Goal: Navigation & Orientation: Find specific page/section

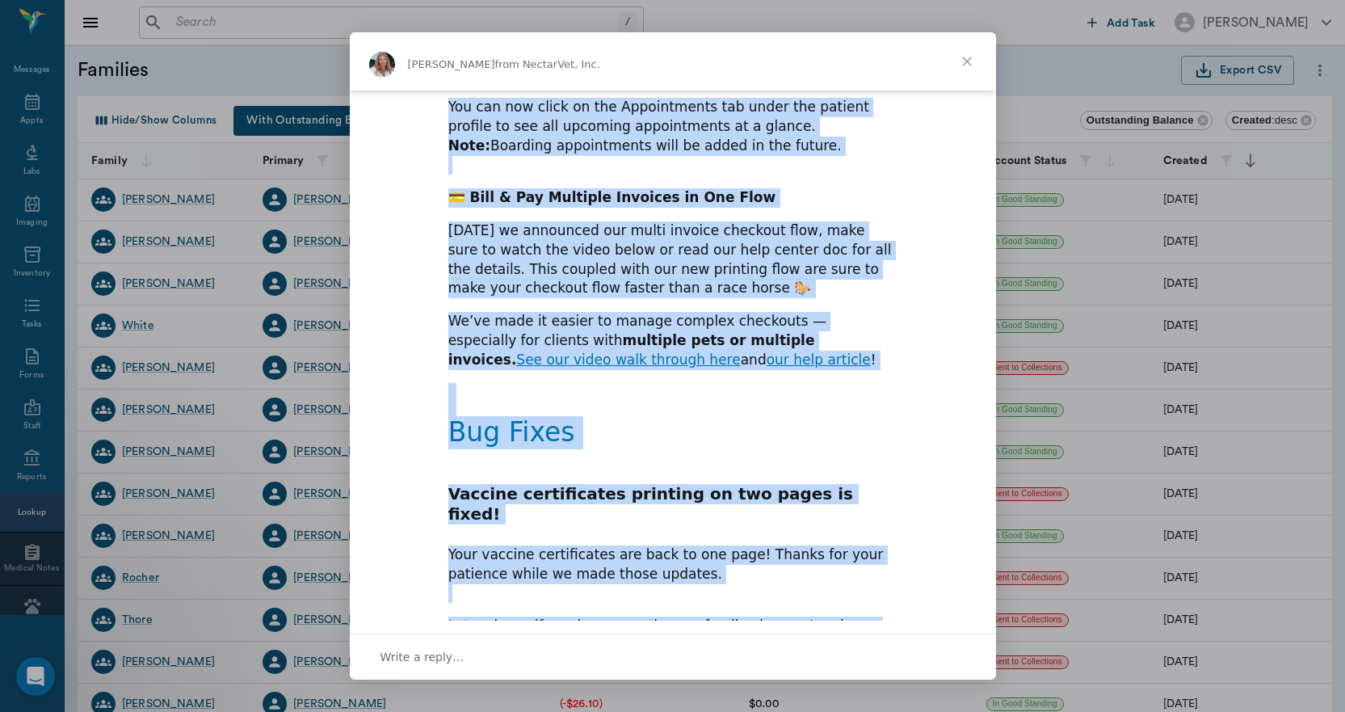
scroll to position [941, 0]
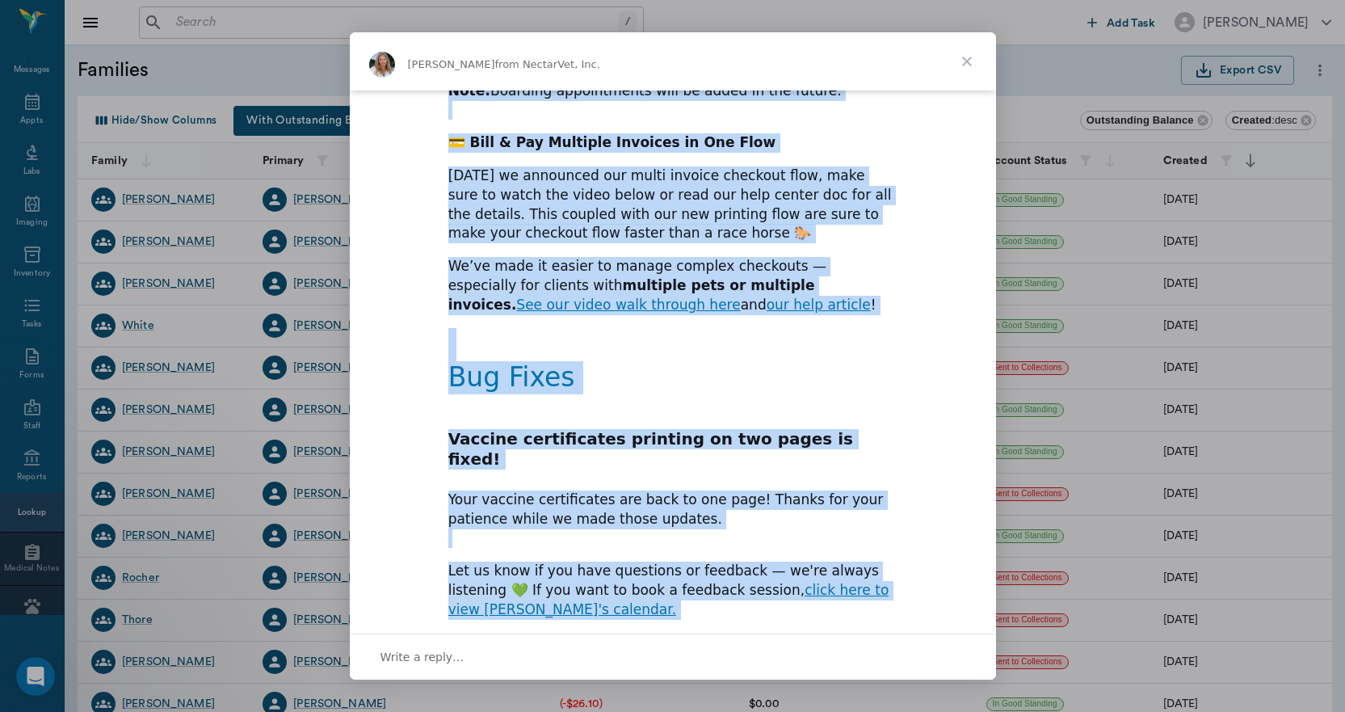
drag, startPoint x: 444, startPoint y: 100, endPoint x: 723, endPoint y: 611, distance: 581.8
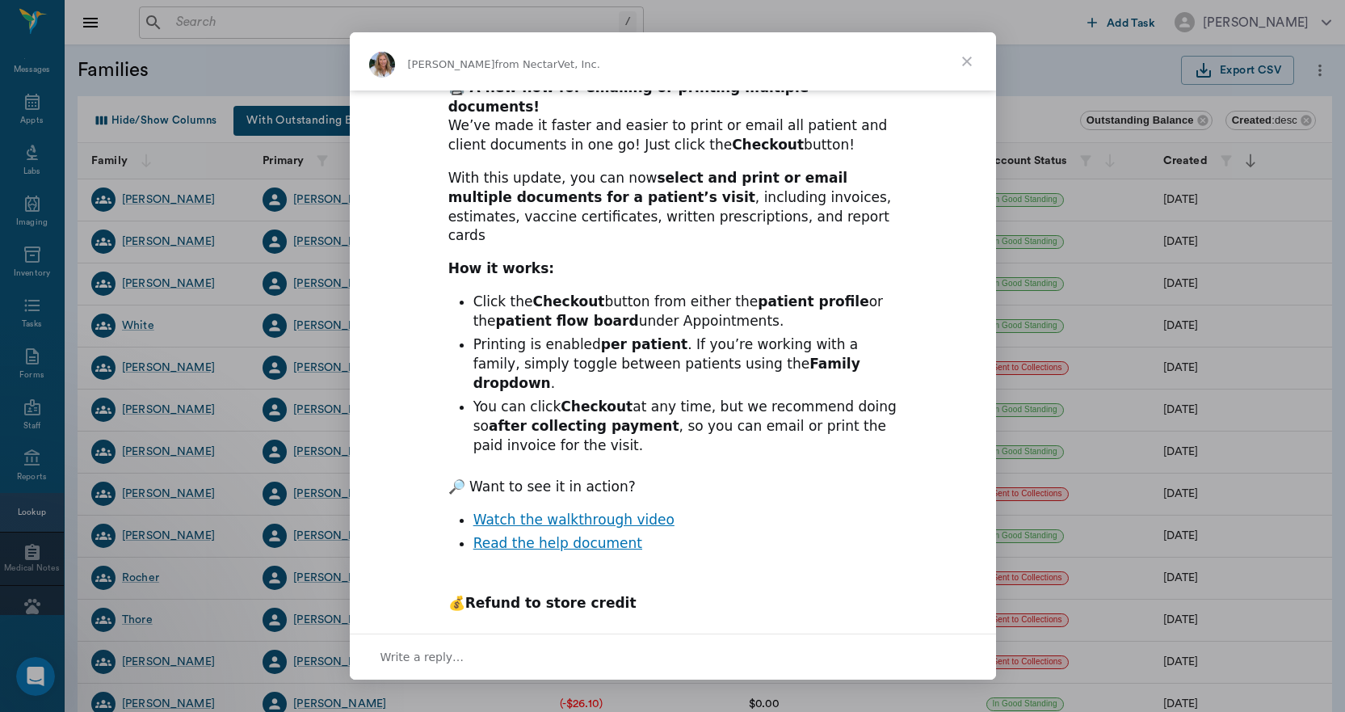
scroll to position [0, 0]
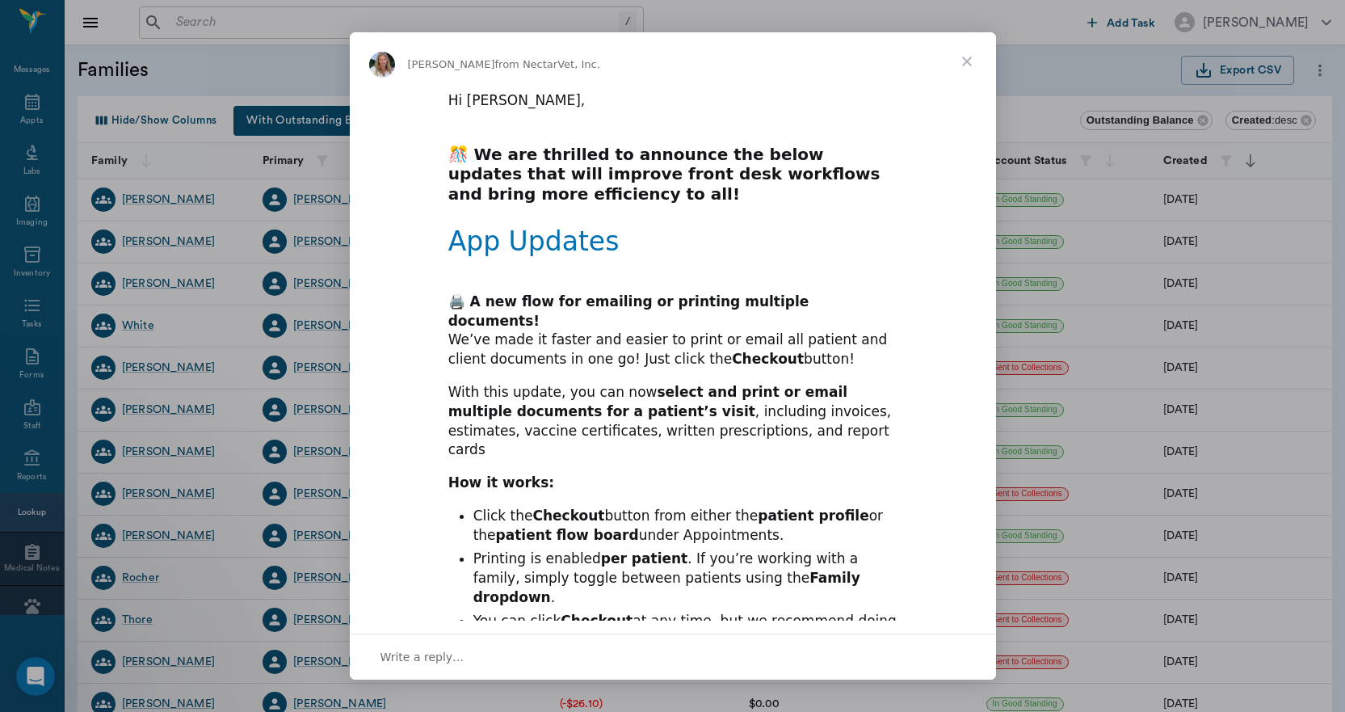
click at [968, 60] on span "Close" at bounding box center [967, 61] width 58 height 58
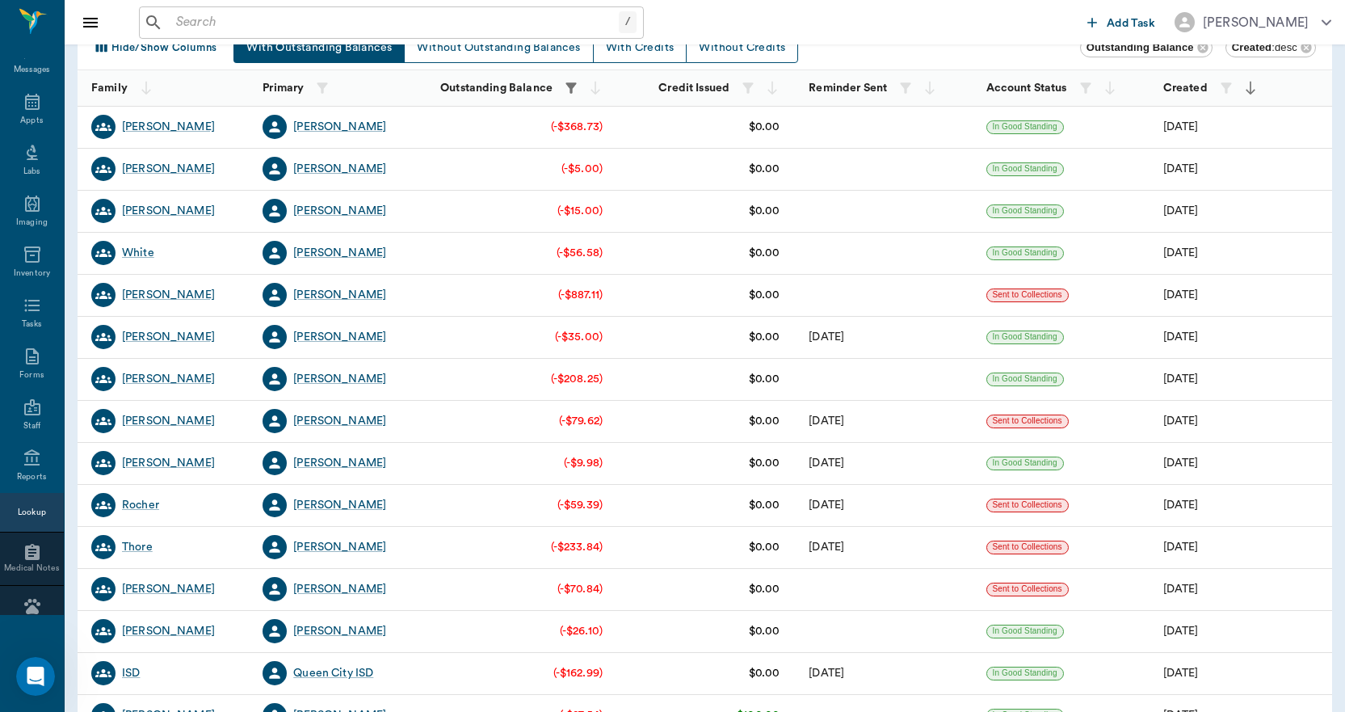
scroll to position [81, 0]
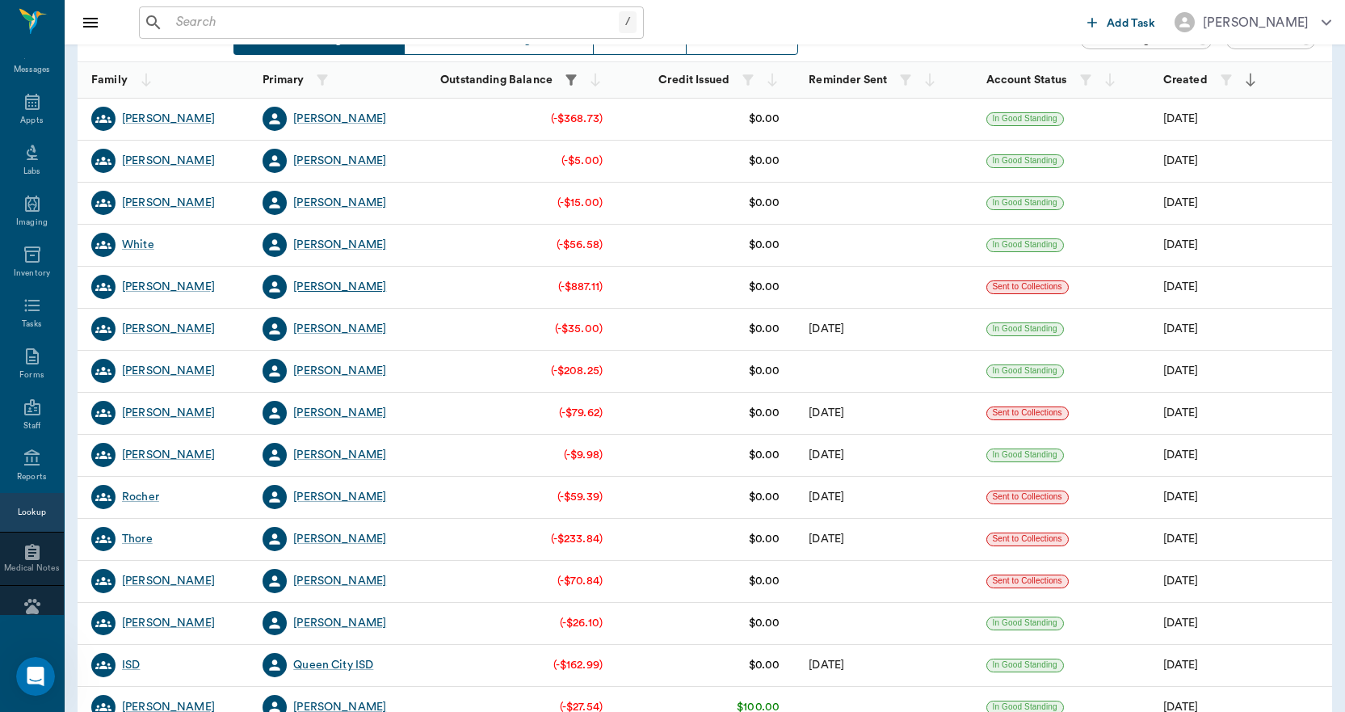
click at [340, 286] on div "[PERSON_NAME]" at bounding box center [339, 287] width 93 height 16
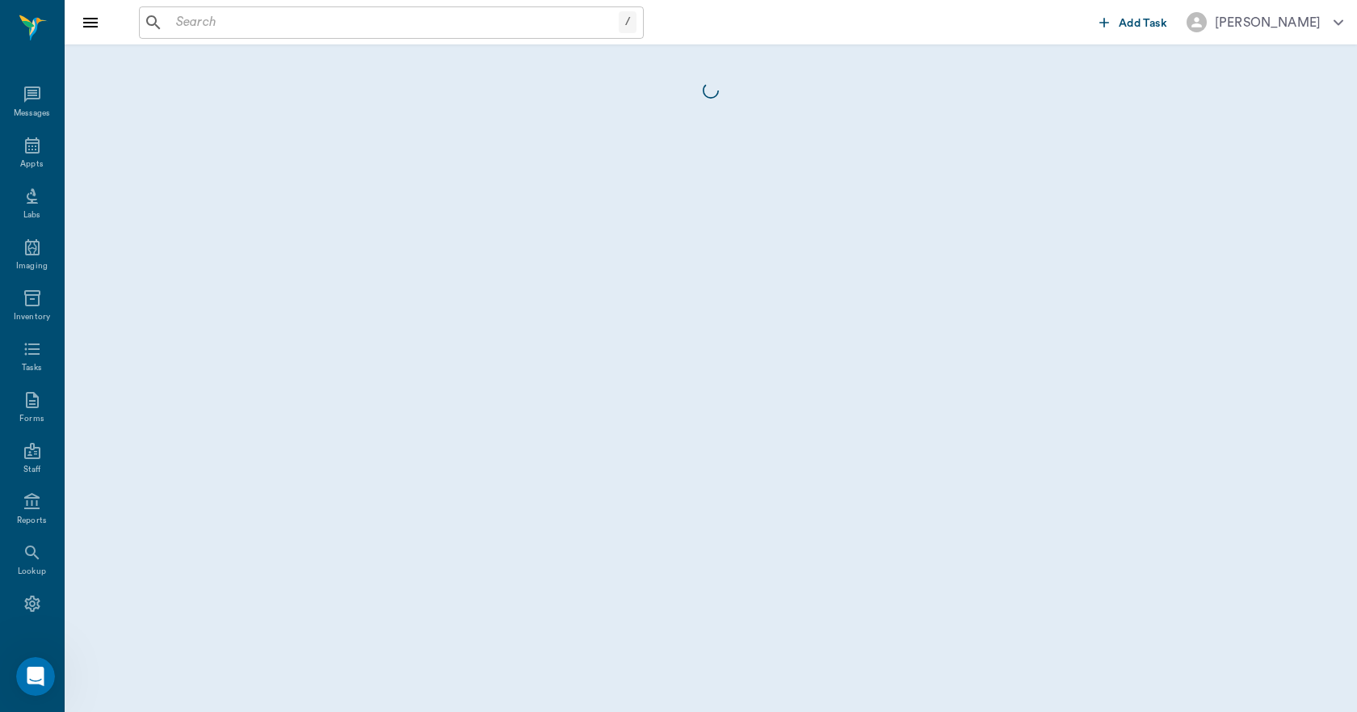
scroll to position [30, 0]
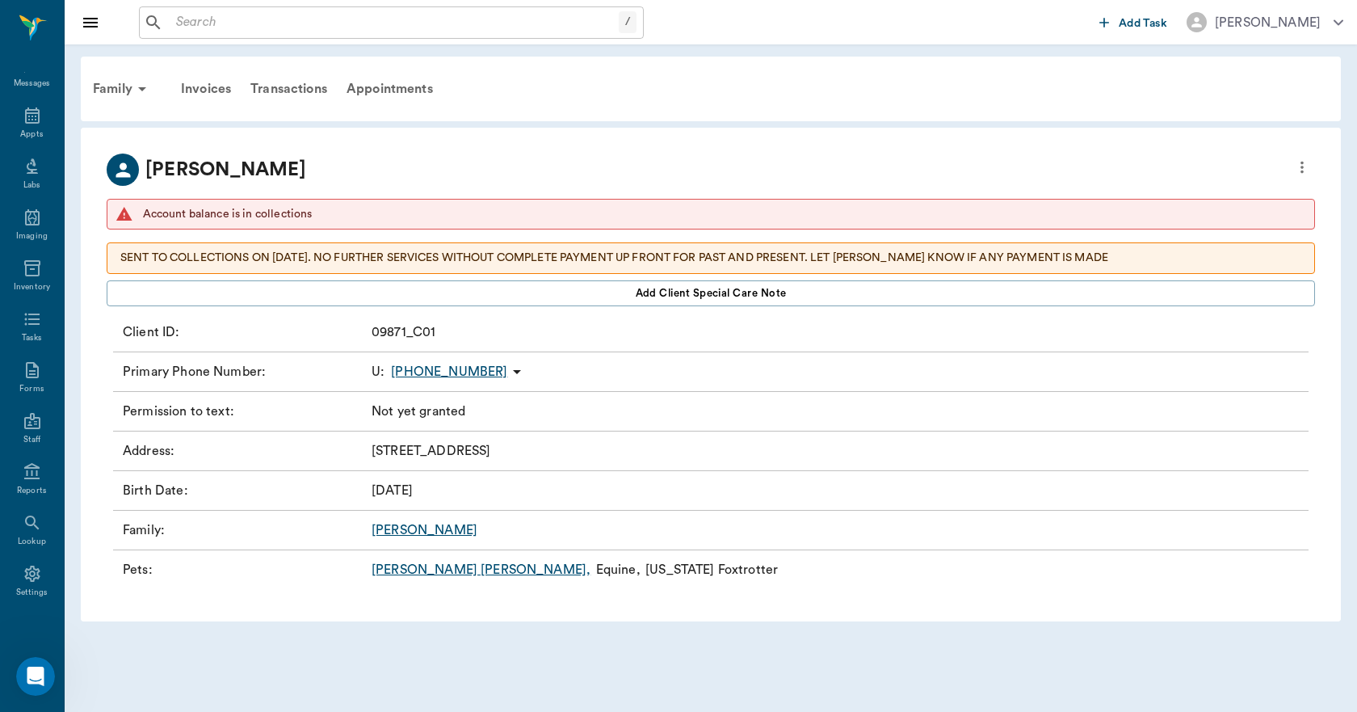
click at [406, 570] on link "[PERSON_NAME] [PERSON_NAME] ," at bounding box center [481, 569] width 219 height 19
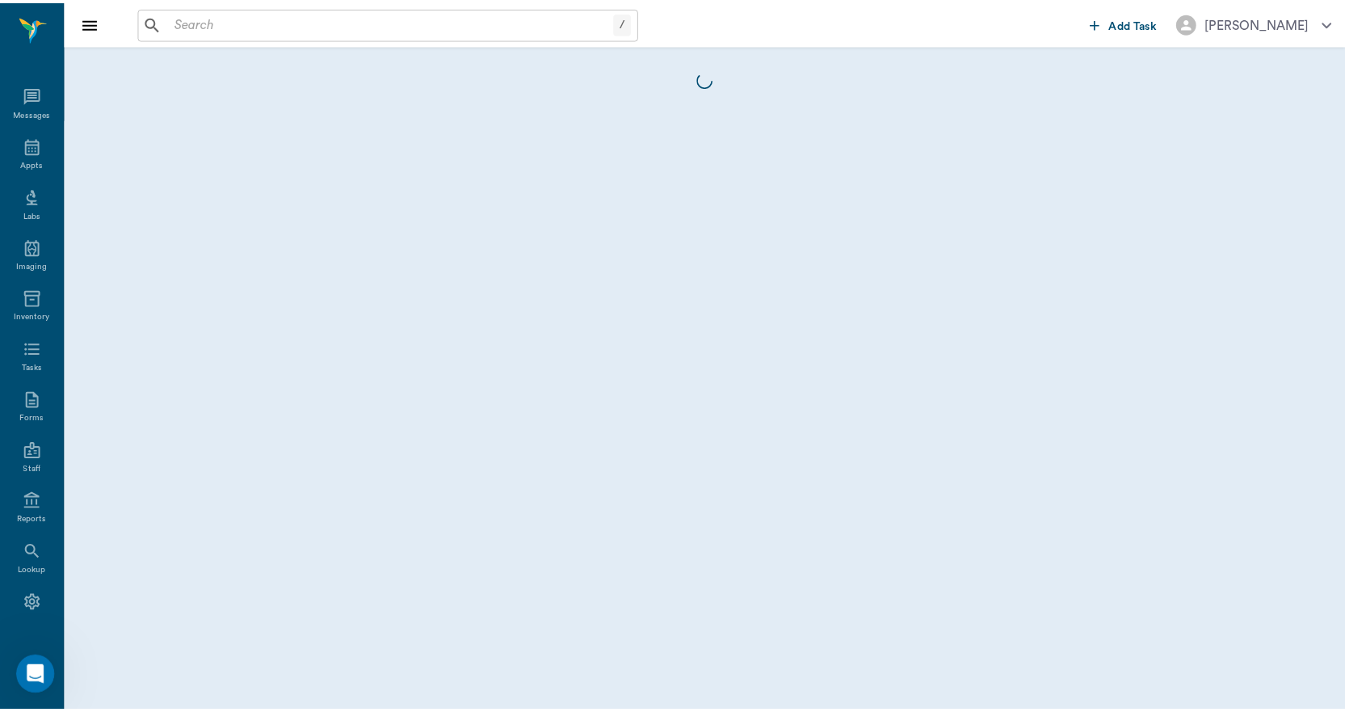
scroll to position [30, 0]
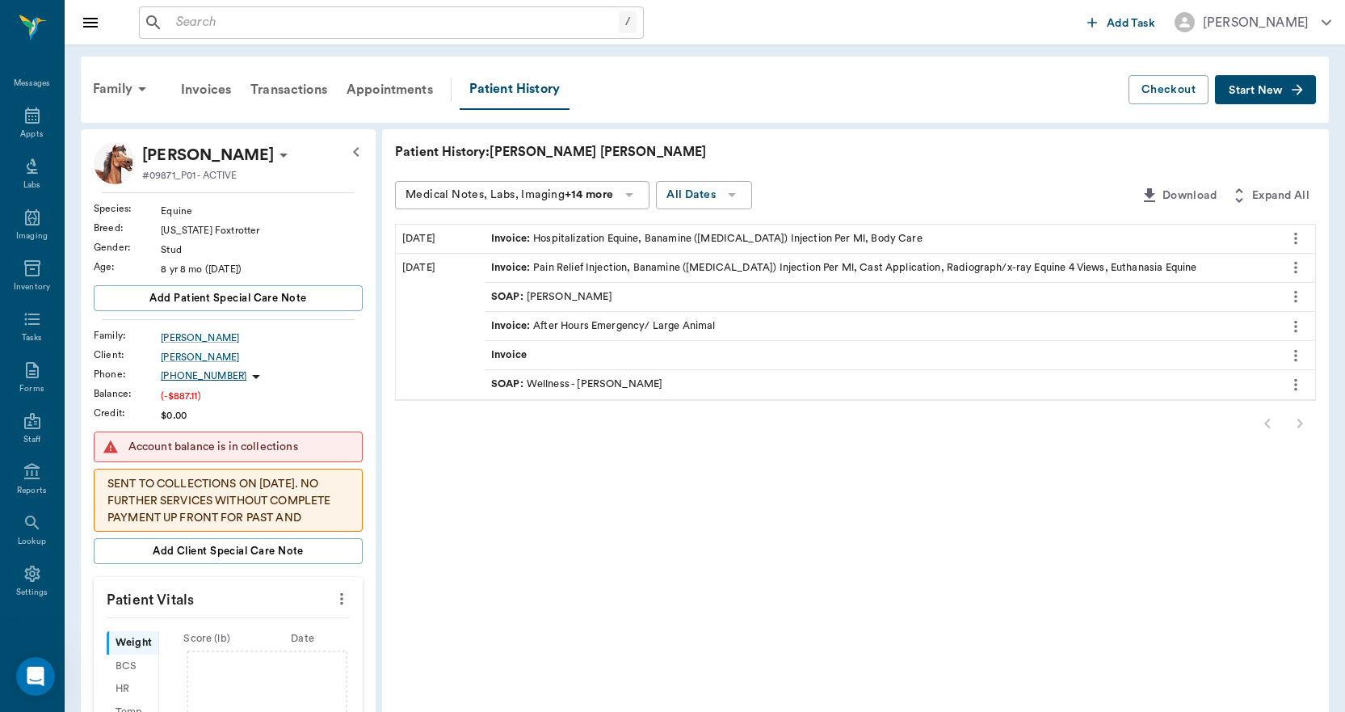
click at [314, 89] on div "Transactions" at bounding box center [289, 89] width 96 height 39
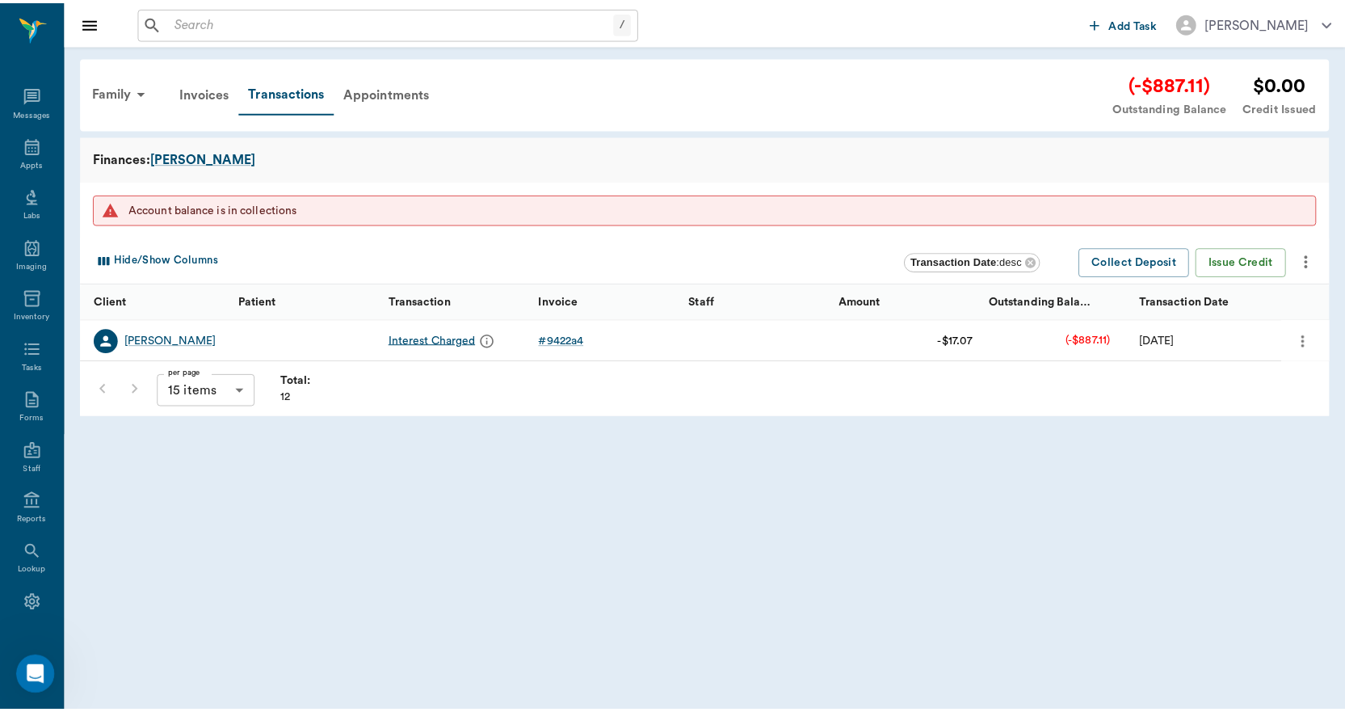
scroll to position [30, 0]
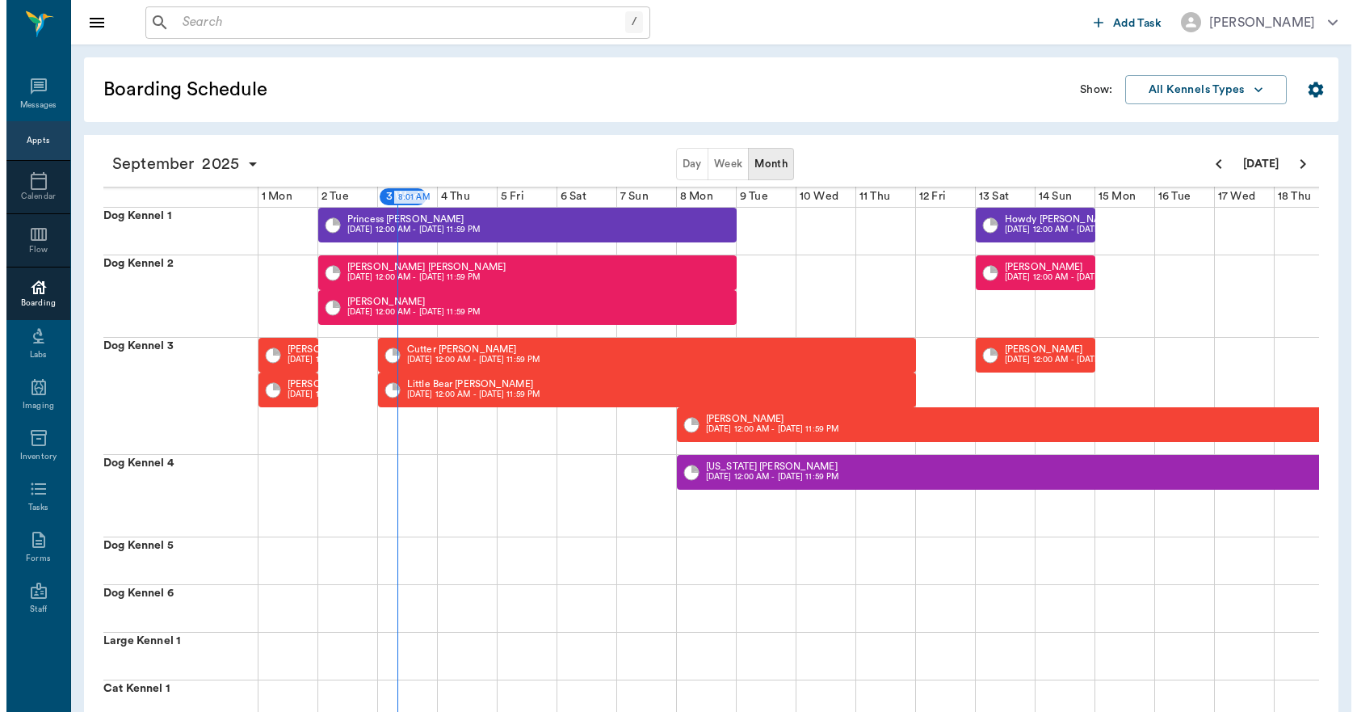
scroll to position [0, 1]
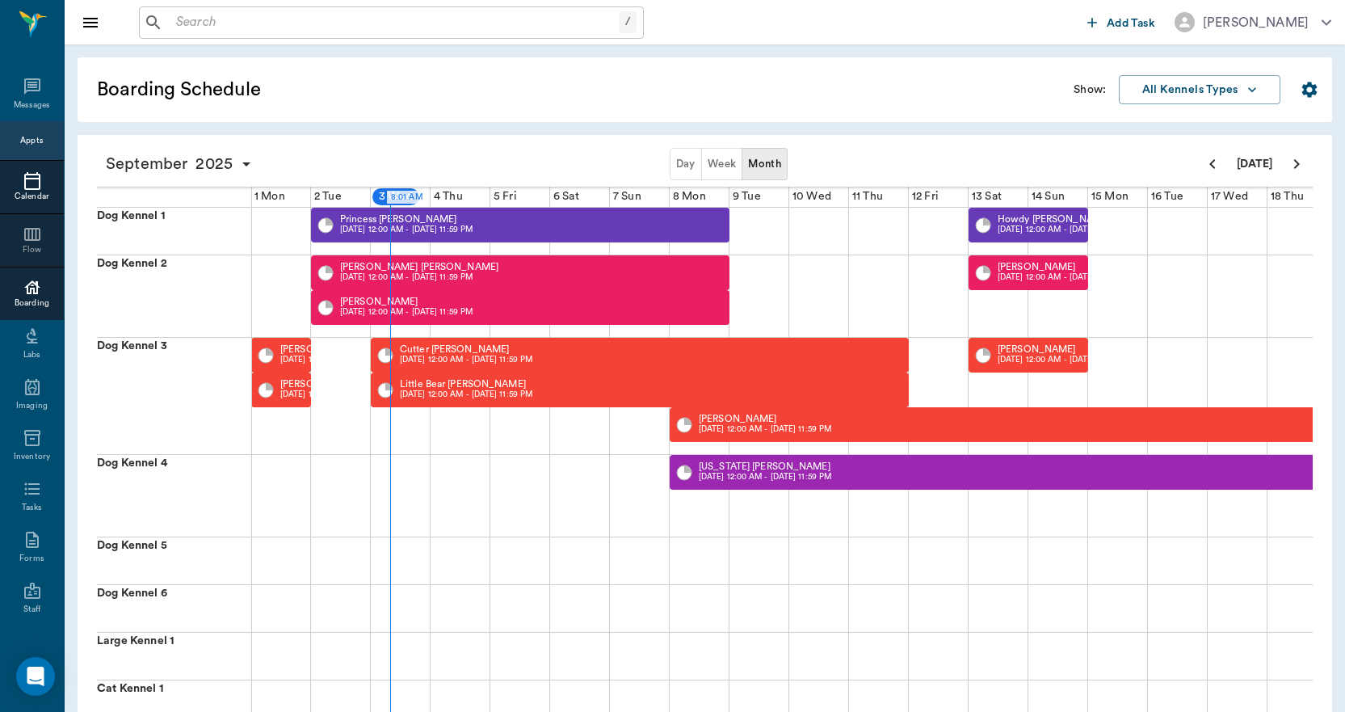
click at [36, 179] on div at bounding box center [32, 180] width 64 height 19
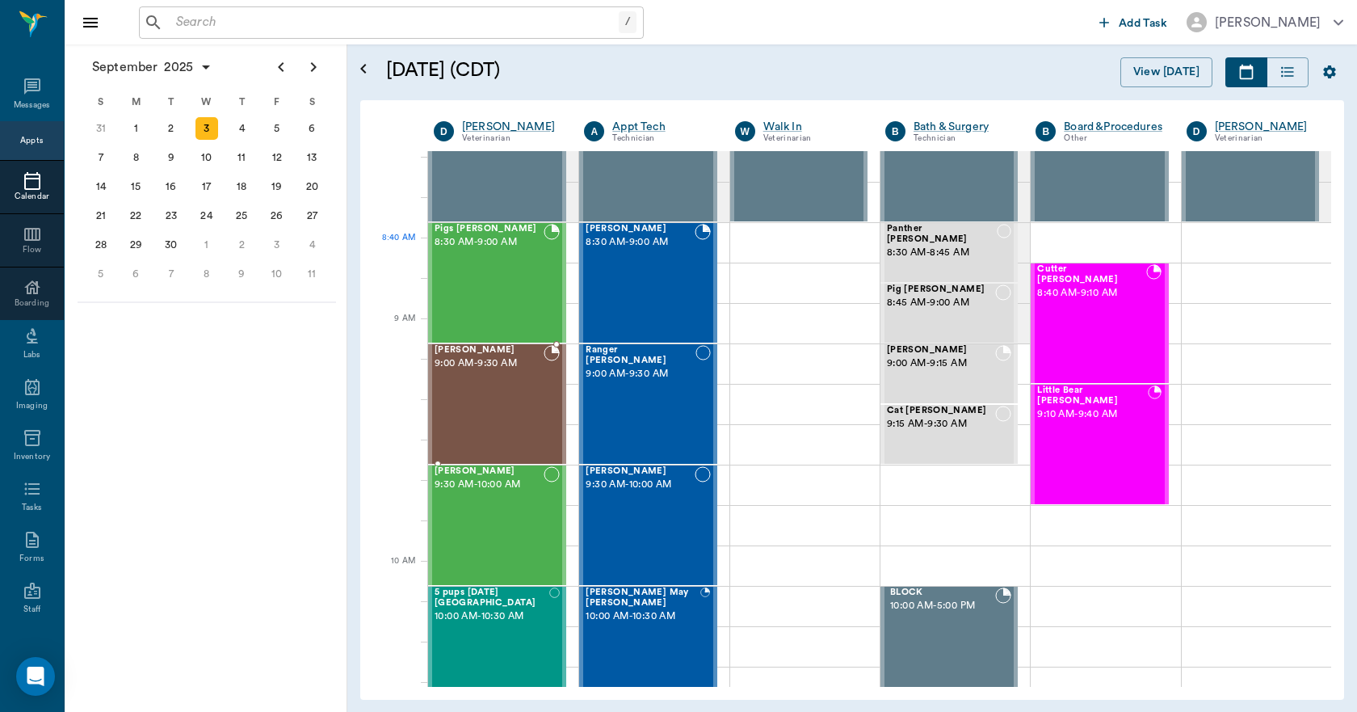
scroll to position [82, 0]
